Goal: Task Accomplishment & Management: Manage account settings

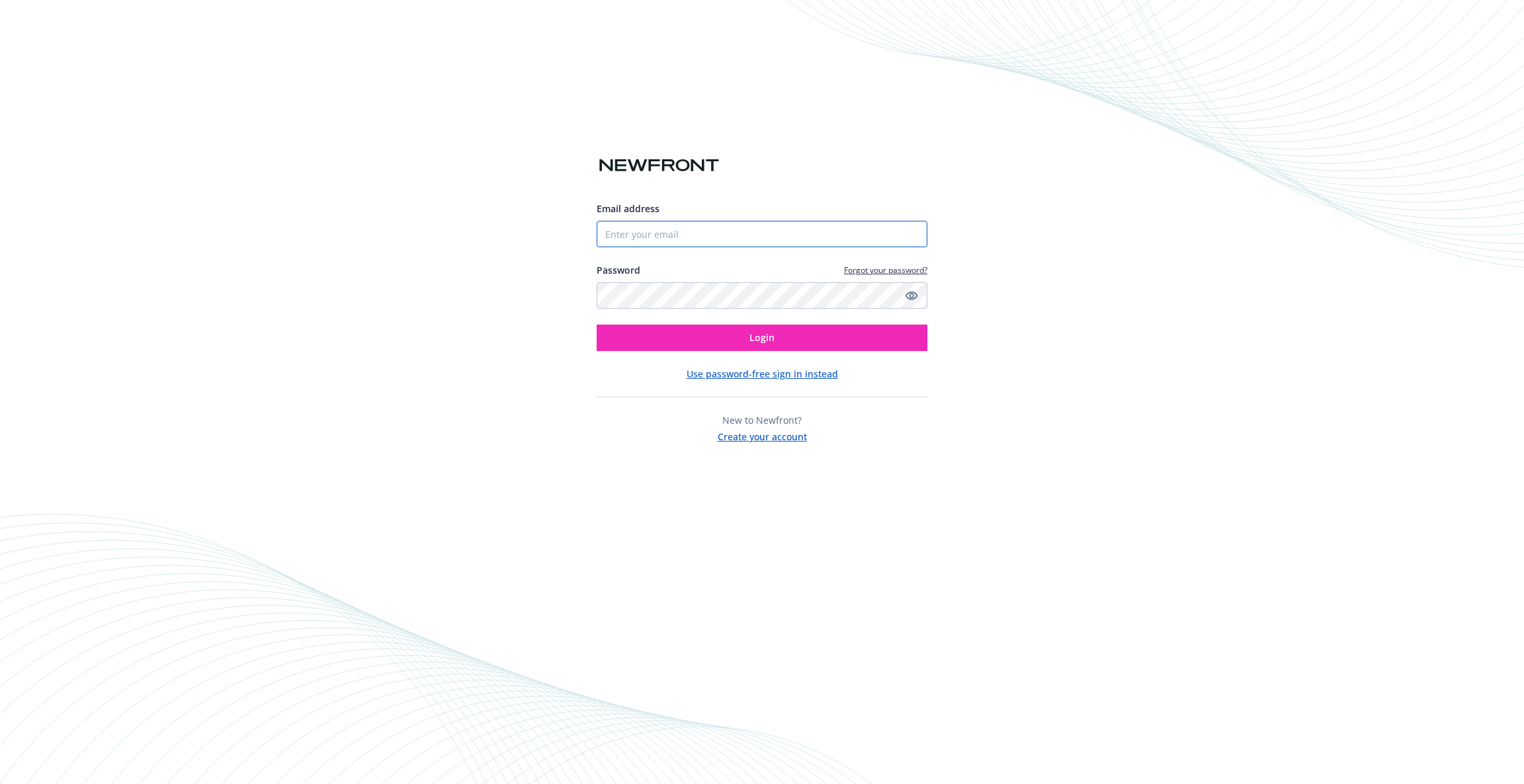
type input "[EMAIL_ADDRESS][DOMAIN_NAME]"
click at [850, 324] on div "Email address [EMAIL_ADDRESS][DOMAIN_NAME] Password Forgot your password? Login" at bounding box center [762, 277] width 331 height 149
